Goal: Task Accomplishment & Management: Complete application form

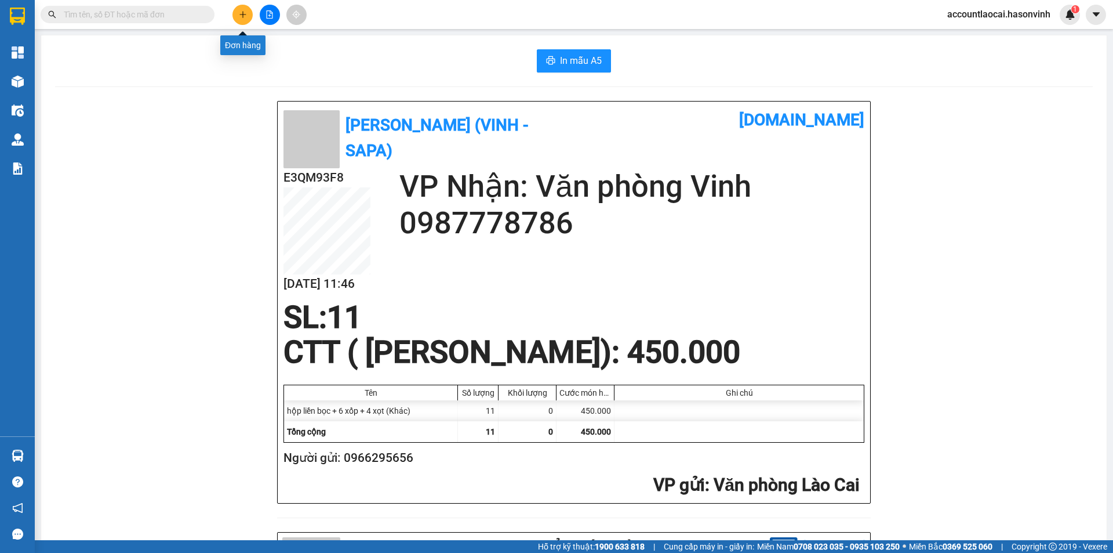
click at [244, 13] on icon "plus" at bounding box center [243, 14] width 8 height 8
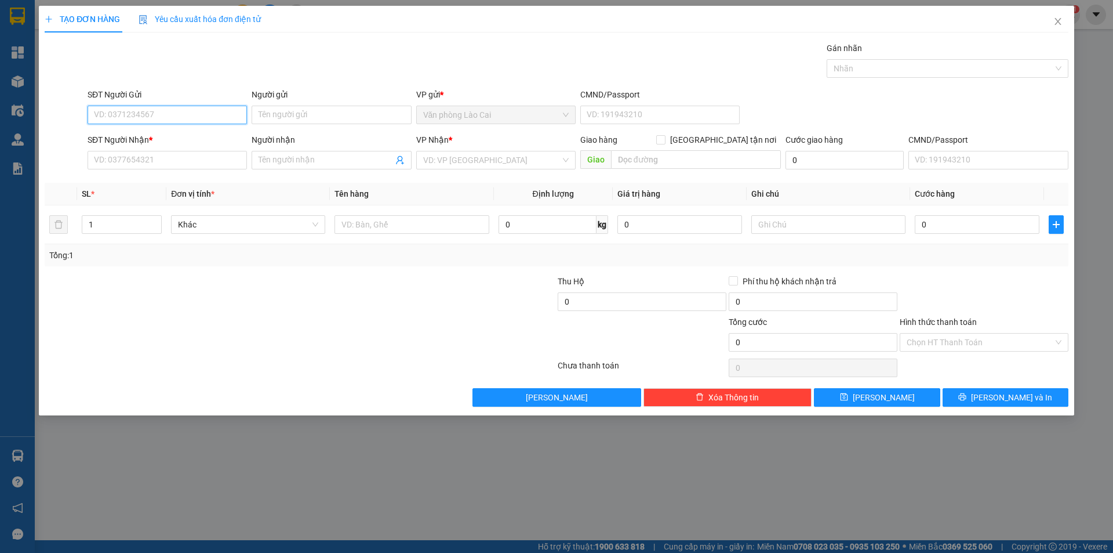
click at [168, 118] on input "SĐT Người Gửi" at bounding box center [167, 115] width 159 height 19
click at [176, 155] on input "SĐT Người Nhận *" at bounding box center [167, 160] width 159 height 19
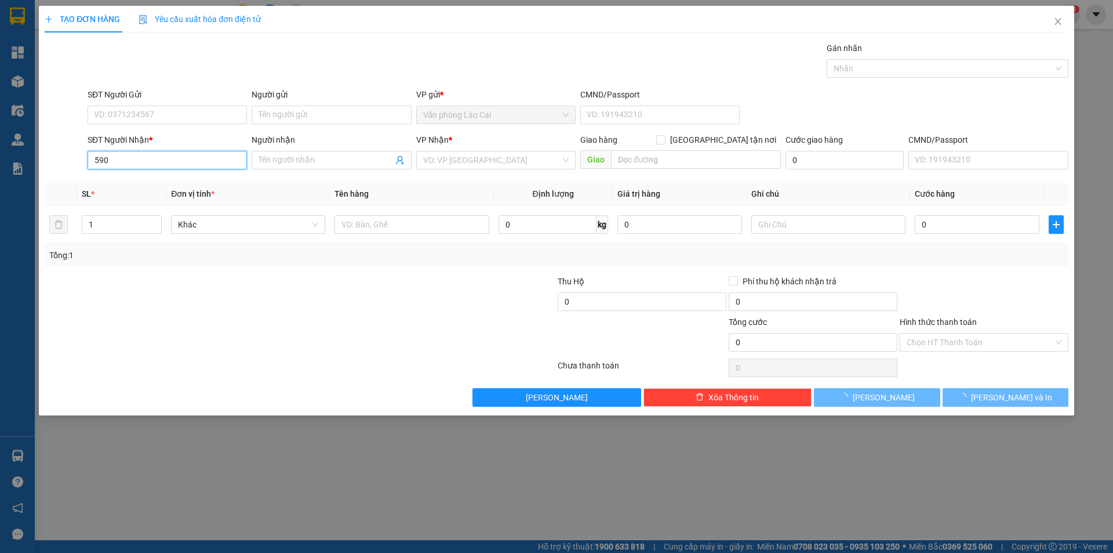
click at [143, 157] on input "590" at bounding box center [167, 160] width 159 height 19
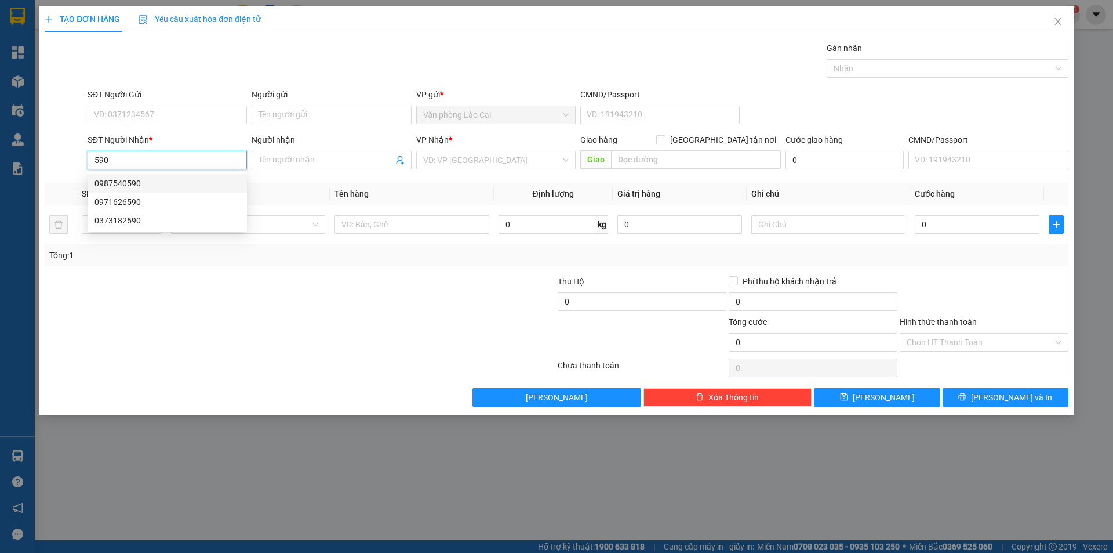
click at [144, 181] on div "0987540590" at bounding box center [168, 183] width 146 height 13
type input "0987540590"
type input "50.000"
type input "0987540590"
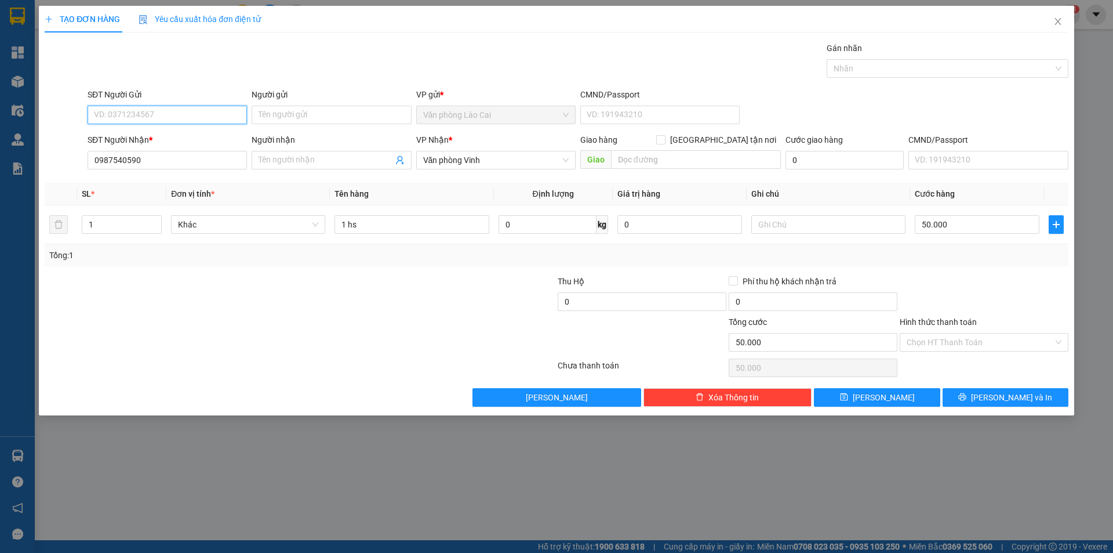
click at [146, 112] on input "SĐT Người Gửi" at bounding box center [167, 115] width 159 height 19
click at [143, 118] on input "590" at bounding box center [167, 115] width 159 height 19
click at [140, 136] on div "0973033590" at bounding box center [168, 138] width 146 height 13
type input "0973033590"
drag, startPoint x: 170, startPoint y: 159, endPoint x: 0, endPoint y: 151, distance: 170.1
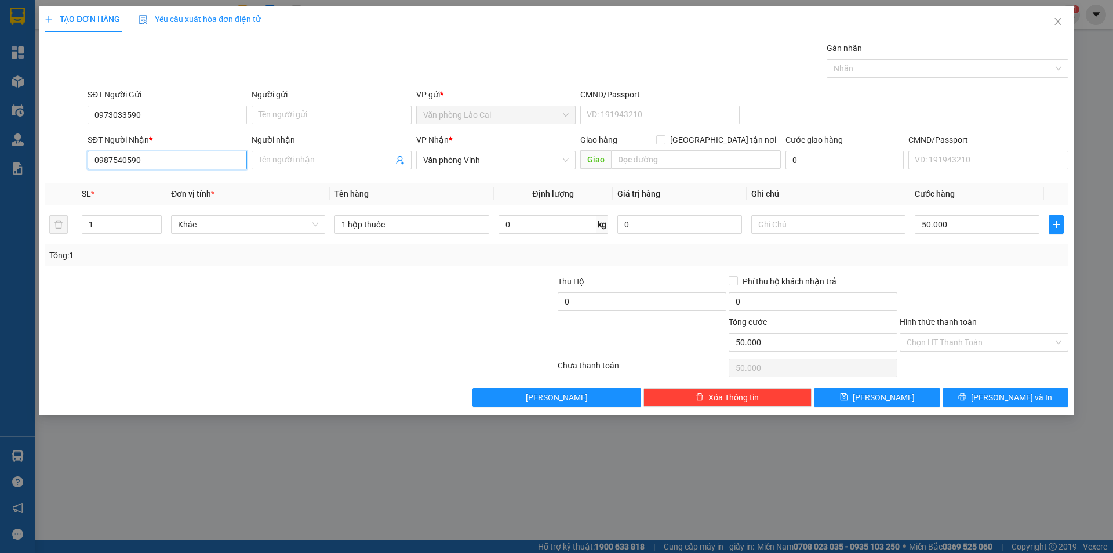
click at [0, 151] on div "TẠO ĐƠN HÀNG Yêu cầu xuất hóa đơn điện tử Transit Pickup Surcharge Ids Transit …" at bounding box center [556, 276] width 1113 height 553
click at [284, 165] on input "Người nhận" at bounding box center [326, 160] width 134 height 13
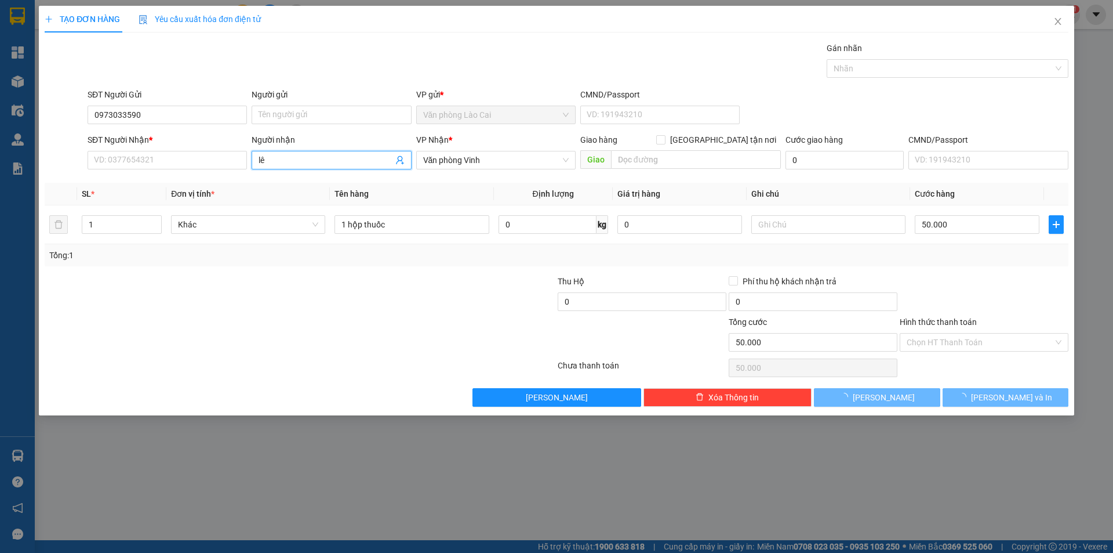
click at [303, 160] on input "lê" at bounding box center [326, 160] width 134 height 13
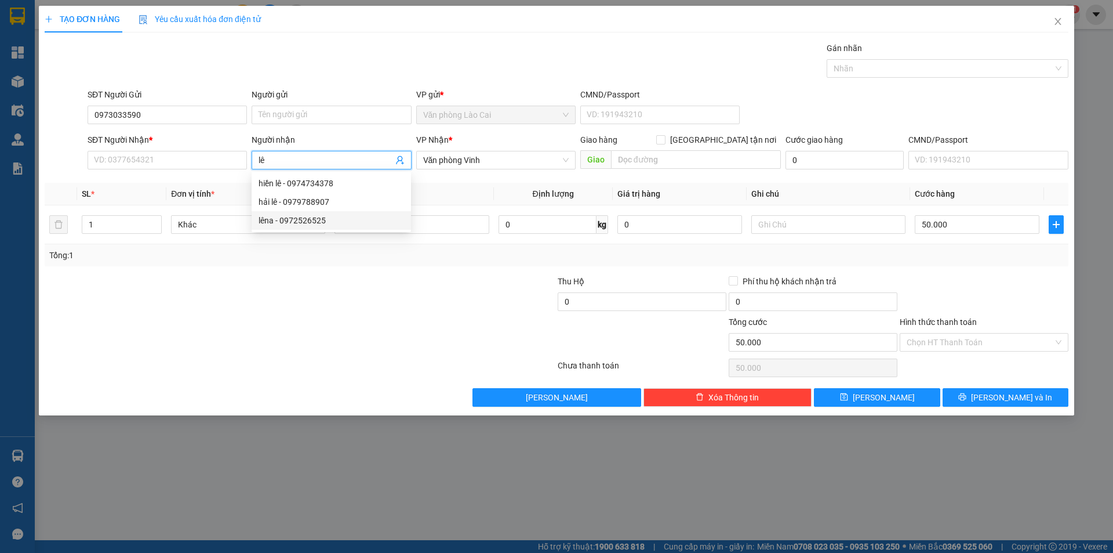
type input "lê"
click at [284, 288] on div at bounding box center [214, 295] width 342 height 41
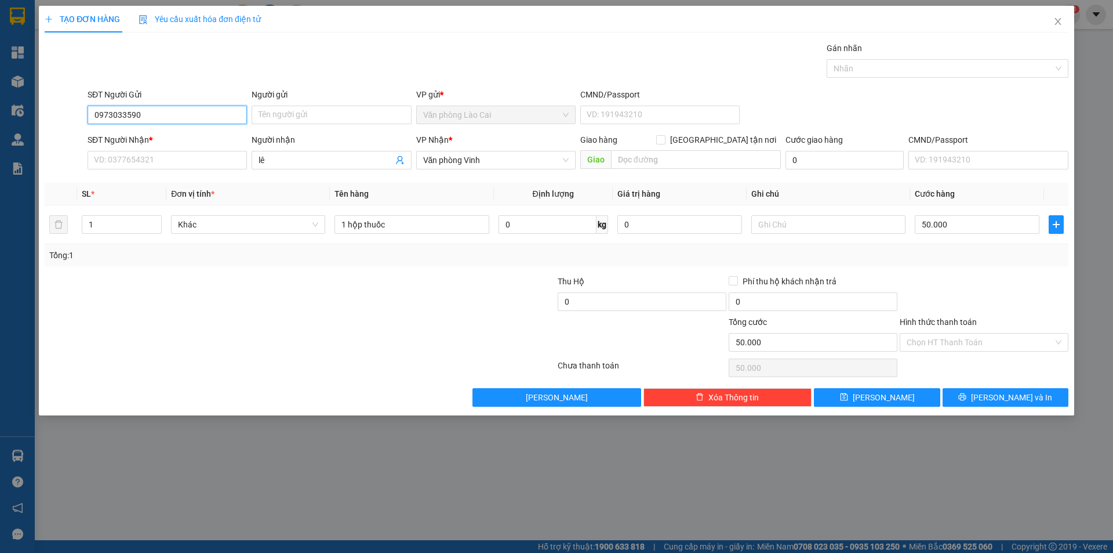
drag, startPoint x: 176, startPoint y: 112, endPoint x: 0, endPoint y: 114, distance: 175.7
click at [0, 114] on div "TẠO ĐƠN HÀNG Yêu cầu xuất hóa đơn điện tử Transit Pickup Surcharge Ids Transit …" at bounding box center [556, 276] width 1113 height 553
click at [142, 155] on div "0971626590" at bounding box center [168, 156] width 146 height 13
type input "0971626590"
type input "4.600.000"
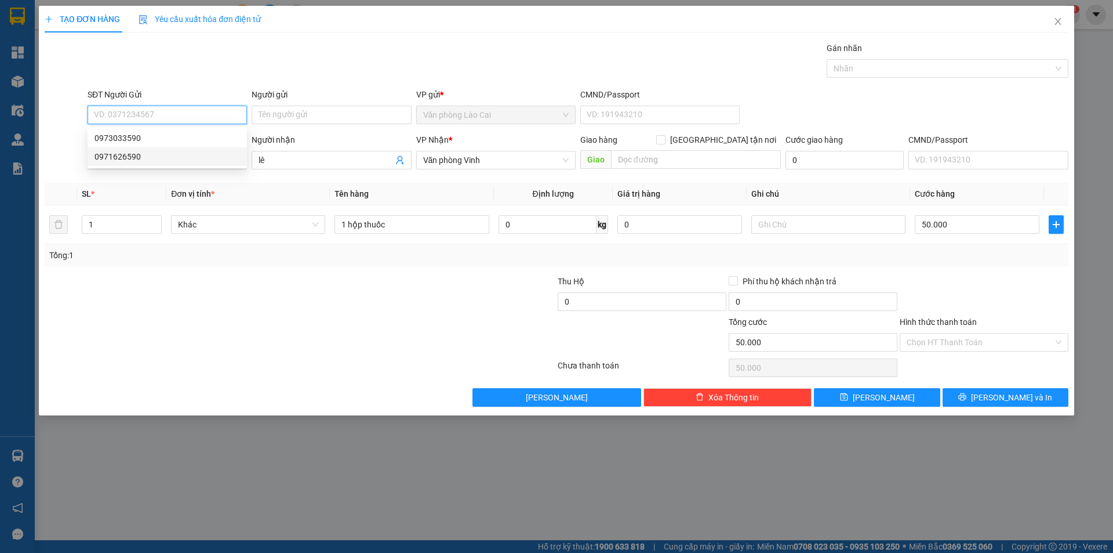
type input "40.000"
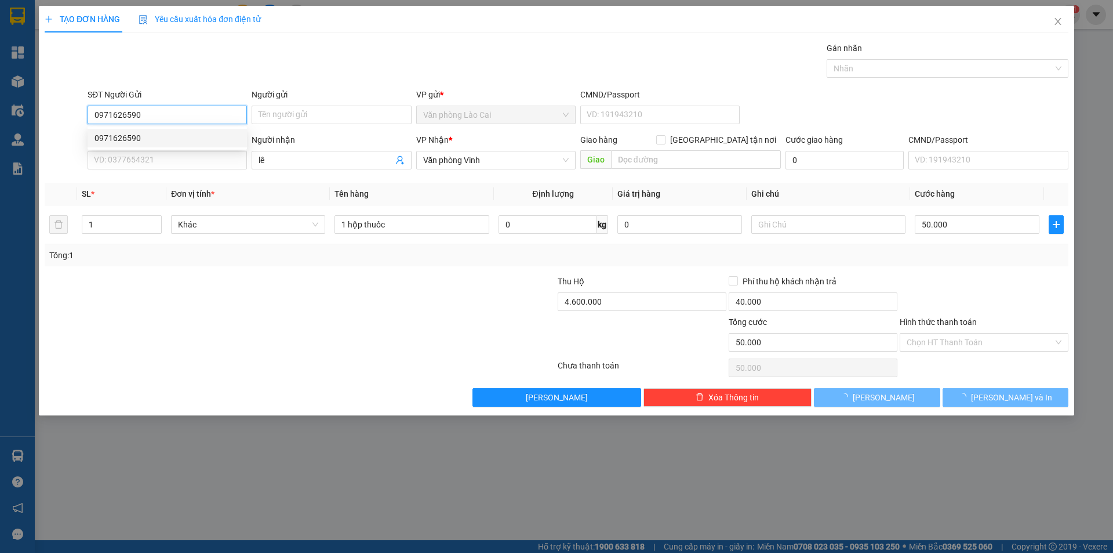
type input "200.000"
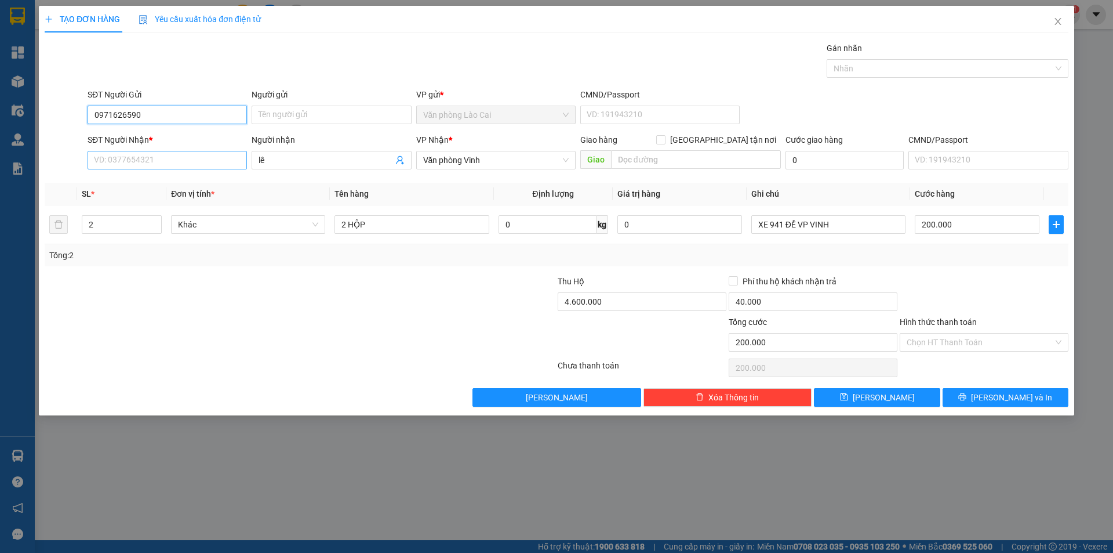
type input "0971626590"
click at [151, 163] on input "SĐT Người Nhận *" at bounding box center [167, 160] width 159 height 19
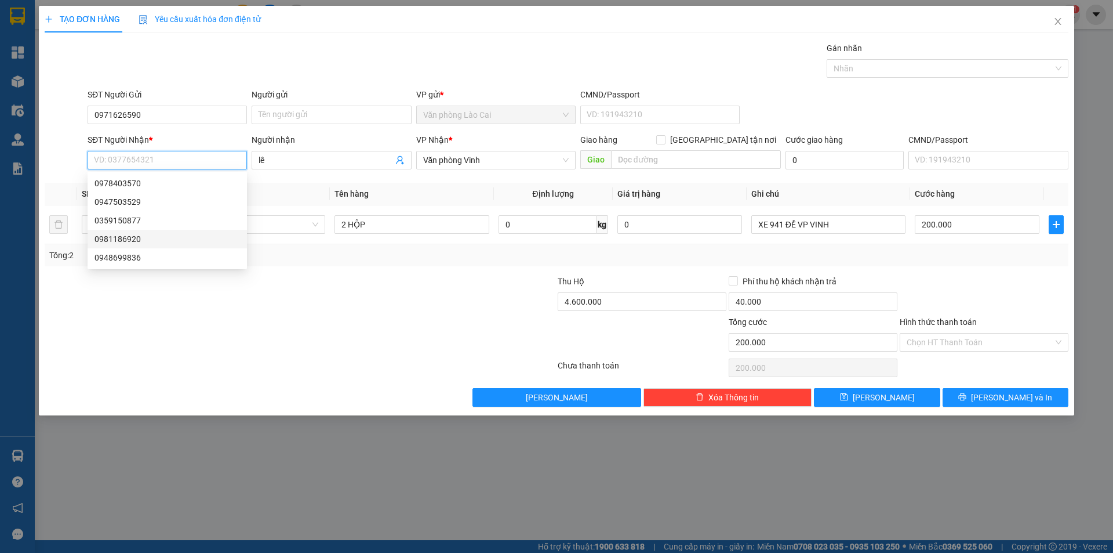
click at [157, 237] on div "0981186920" at bounding box center [168, 239] width 146 height 13
type input "0981186920"
type input "HÀ TĨNH"
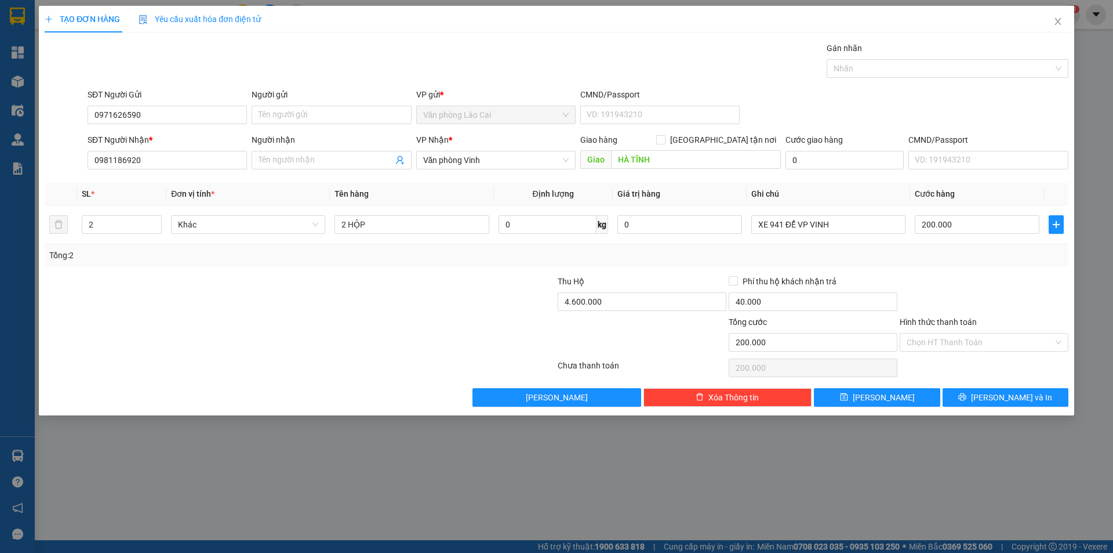
click at [170, 268] on div "Transit Pickup Surcharge Ids Transit Deliver Surcharge Ids Transit Deliver Surc…" at bounding box center [557, 224] width 1024 height 365
